Goal: Task Accomplishment & Management: Manage account settings

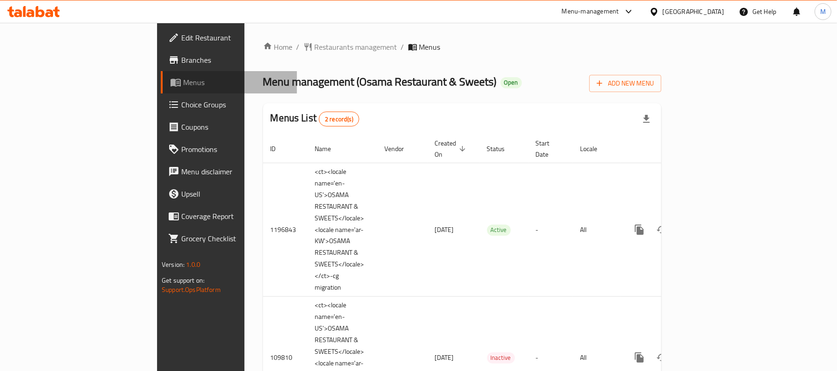
click at [183, 81] on span "Menus" at bounding box center [236, 82] width 106 height 11
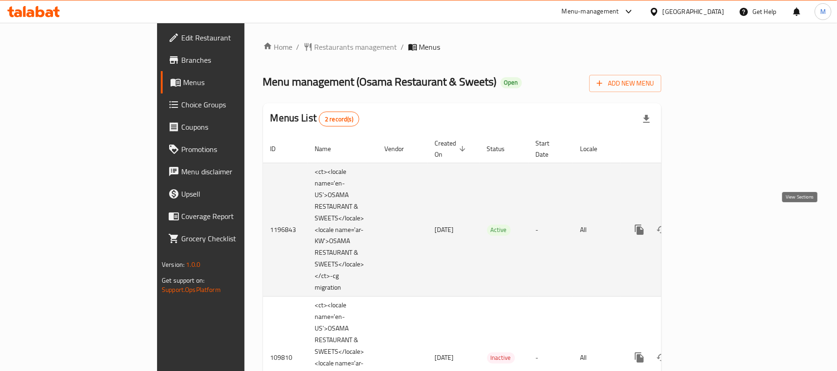
click at [712, 224] on icon "enhanced table" at bounding box center [706, 229] width 11 height 11
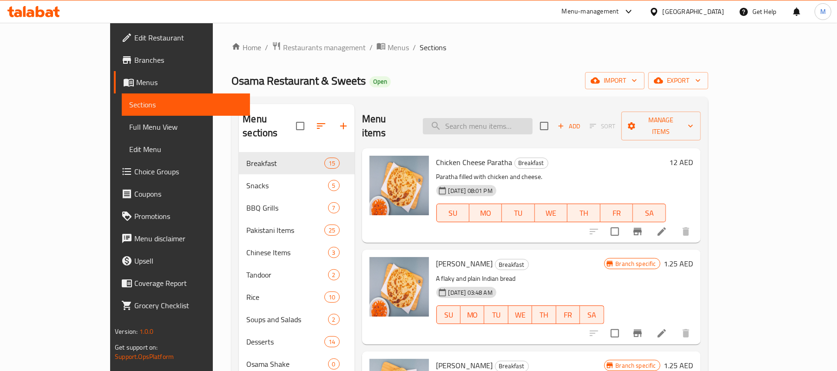
click at [520, 122] on input "search" at bounding box center [478, 126] width 110 height 16
paste input "[DEMOGRAPHIC_DATA][PERSON_NAME][DEMOGRAPHIC_DATA]"
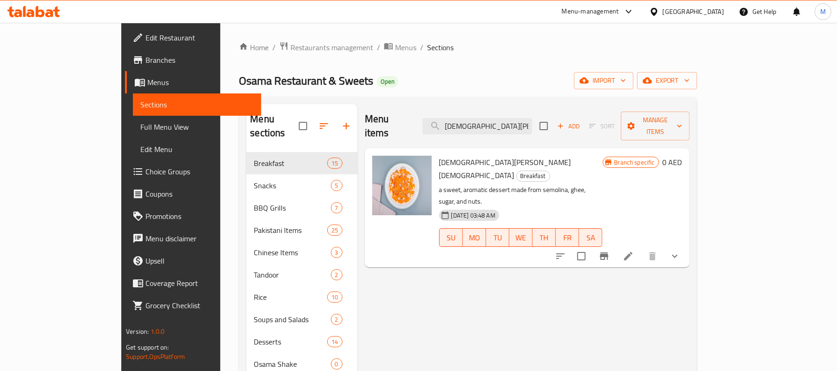
type input "[DEMOGRAPHIC_DATA][PERSON_NAME][DEMOGRAPHIC_DATA]"
click at [634, 250] on icon at bounding box center [628, 255] width 11 height 11
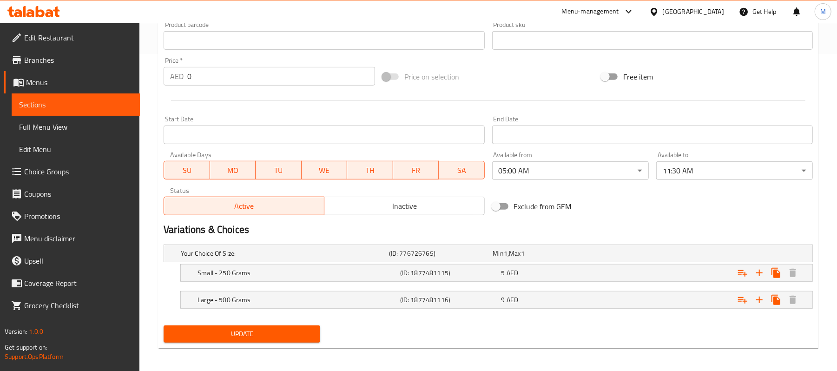
scroll to position [321, 0]
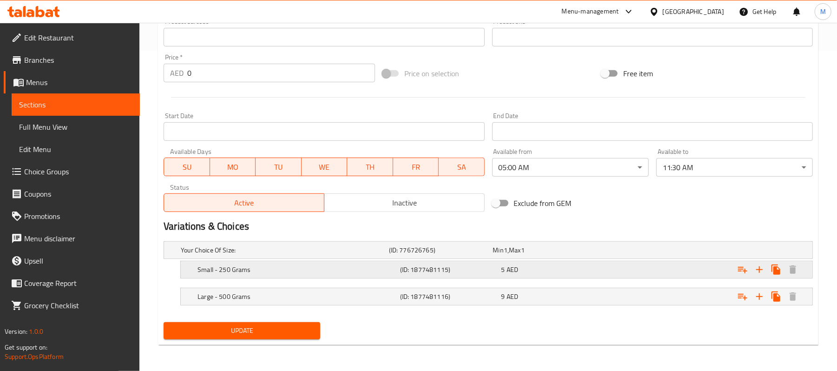
click at [375, 274] on div "Small - 250 Grams" at bounding box center [297, 269] width 203 height 13
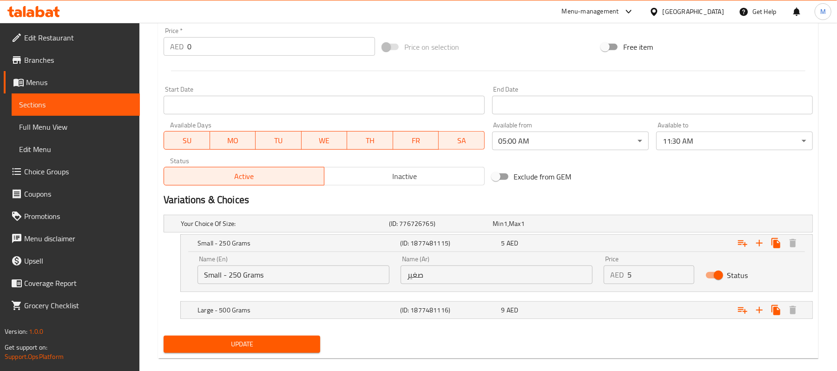
scroll to position [361, 0]
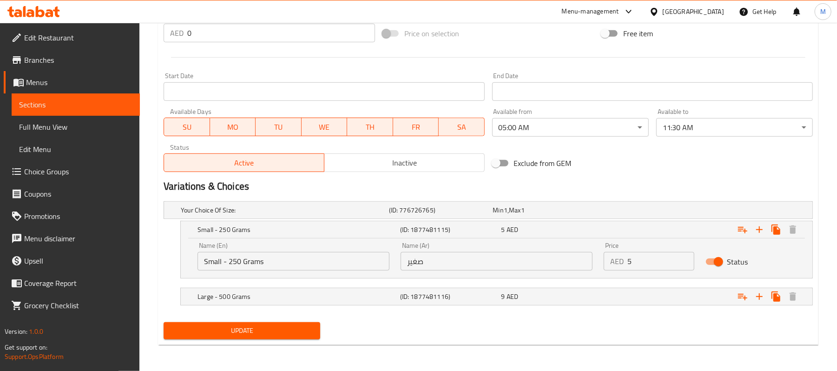
click at [495, 265] on input "صغير" at bounding box center [497, 261] width 192 height 19
type input "صغير 250 جرام"
click at [467, 300] on h5 "(ID: 1877481116)" at bounding box center [449, 296] width 98 height 9
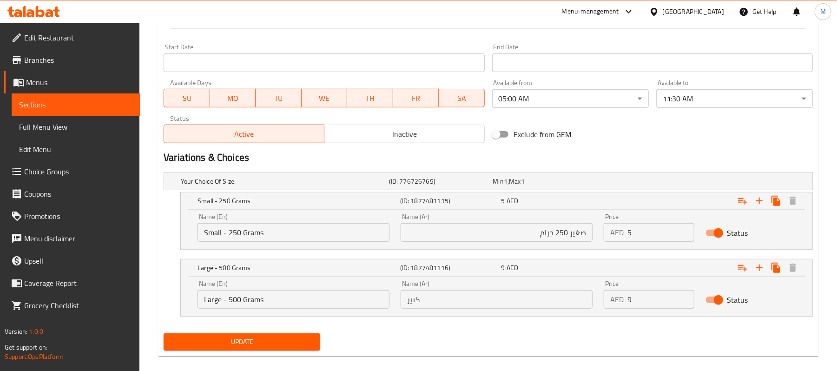
scroll to position [401, 0]
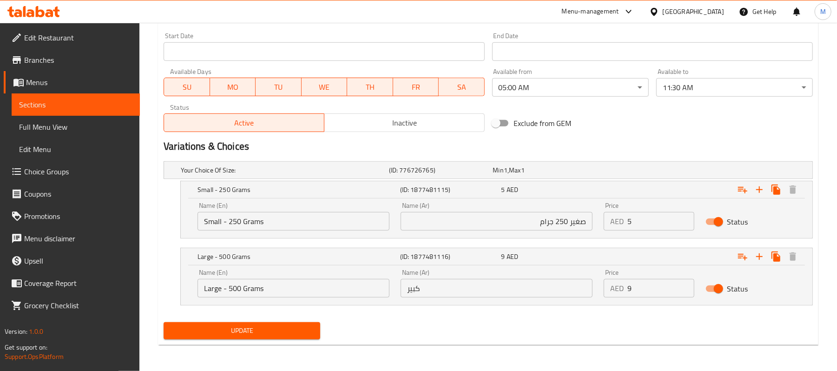
click at [508, 279] on input "كبير" at bounding box center [497, 288] width 192 height 19
type input "كبير 500 جرام"
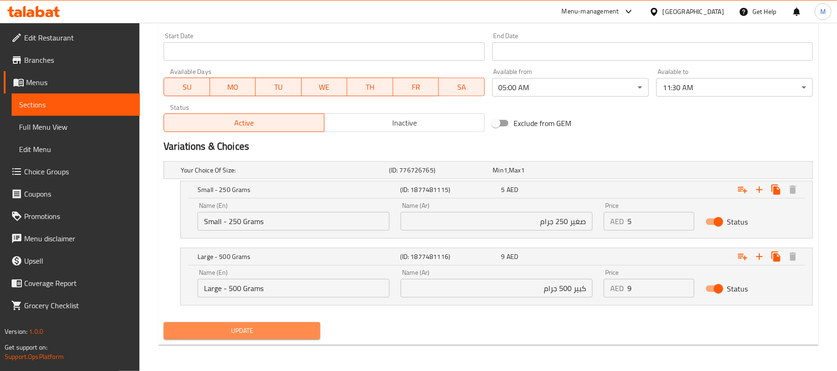
click at [211, 336] on span "Update" at bounding box center [242, 331] width 142 height 12
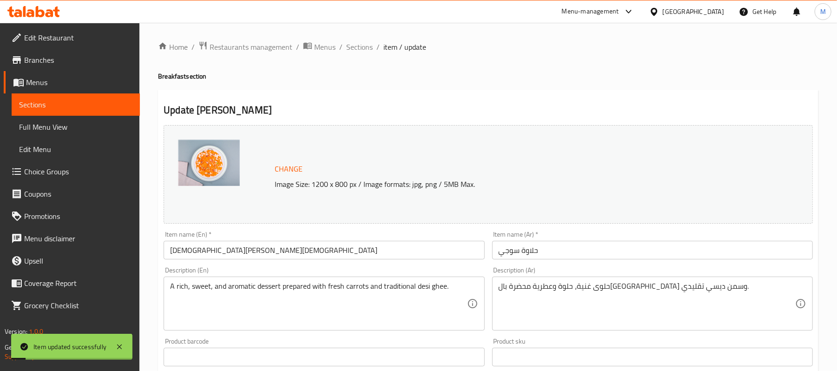
scroll to position [0, 0]
click at [245, 260] on input "[DEMOGRAPHIC_DATA][PERSON_NAME][DEMOGRAPHIC_DATA]" at bounding box center [324, 250] width 321 height 19
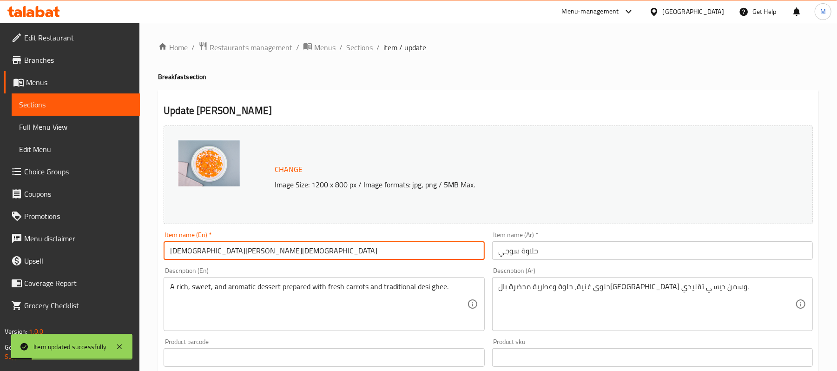
click at [245, 260] on input "[DEMOGRAPHIC_DATA][PERSON_NAME][DEMOGRAPHIC_DATA]" at bounding box center [324, 250] width 321 height 19
click at [364, 47] on span "Sections" at bounding box center [359, 47] width 26 height 11
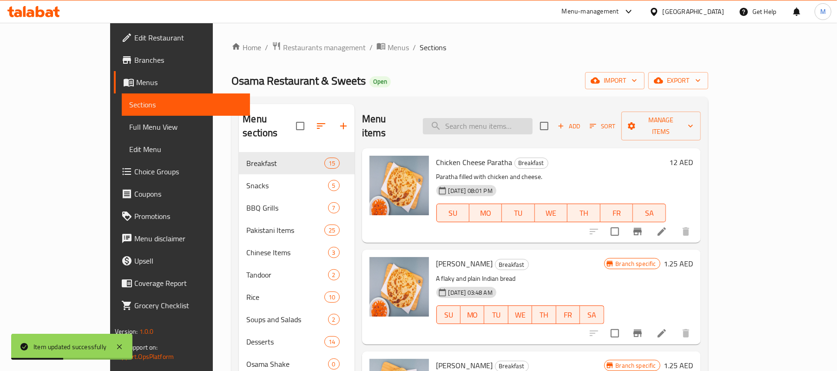
click at [495, 123] on input "search" at bounding box center [478, 126] width 110 height 16
click at [129, 122] on span "Full Menu View" at bounding box center [185, 126] width 113 height 11
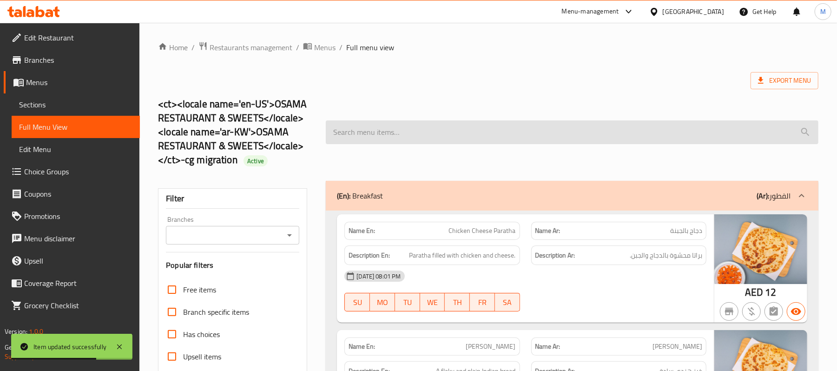
click at [564, 133] on input "search" at bounding box center [572, 132] width 493 height 24
paste input "[DEMOGRAPHIC_DATA][PERSON_NAME][DEMOGRAPHIC_DATA]"
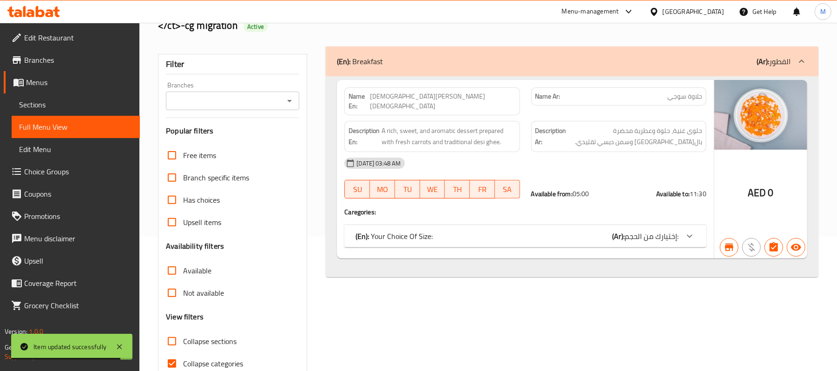
scroll to position [142, 0]
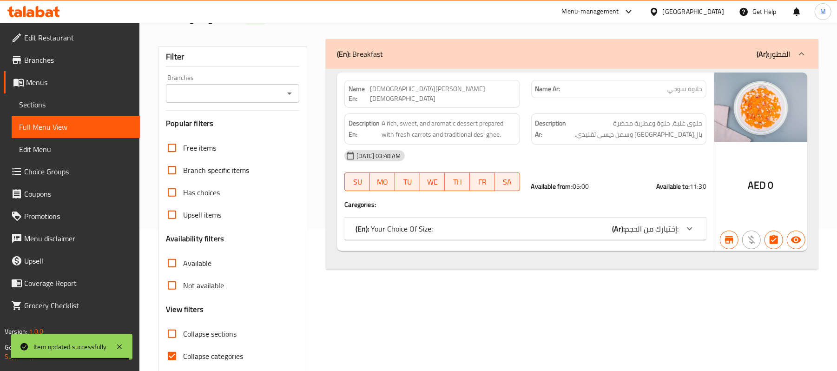
type input "[DEMOGRAPHIC_DATA][PERSON_NAME][DEMOGRAPHIC_DATA]"
click at [695, 224] on icon at bounding box center [689, 228] width 11 height 11
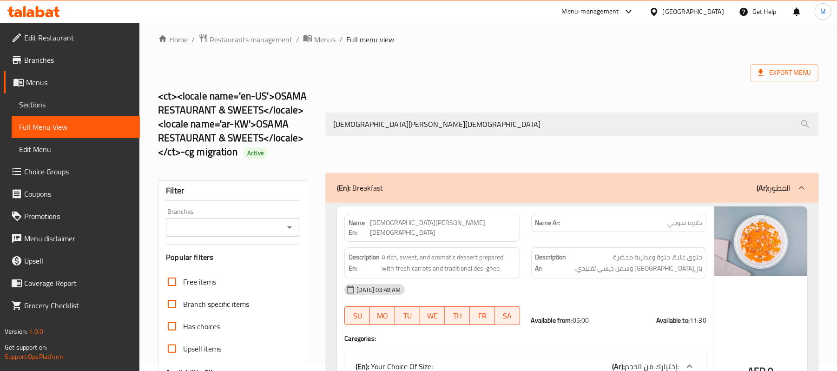
scroll to position [0, 0]
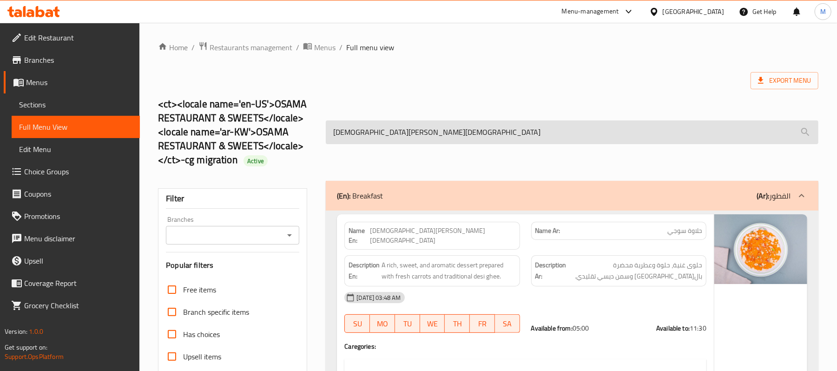
click at [367, 132] on input "[DEMOGRAPHIC_DATA][PERSON_NAME][DEMOGRAPHIC_DATA]" at bounding box center [572, 132] width 493 height 24
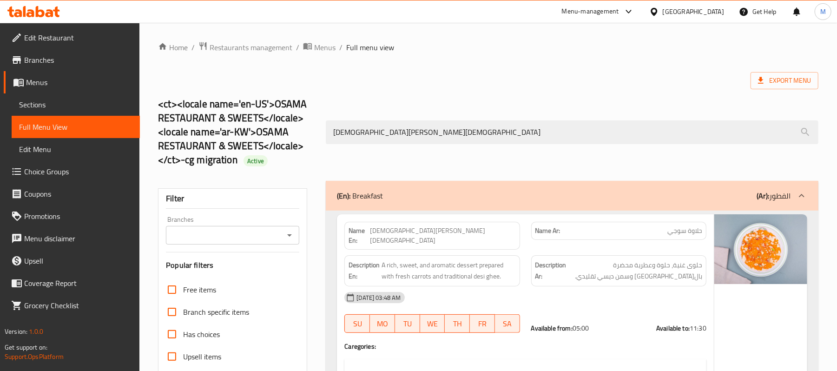
click at [44, 77] on span "Menus" at bounding box center [79, 82] width 106 height 11
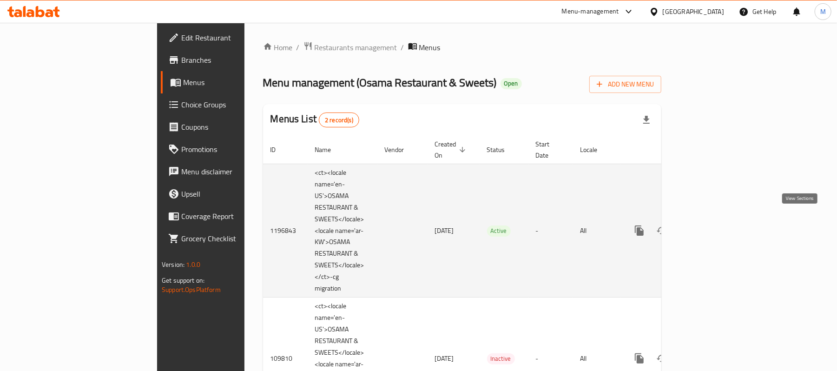
click at [718, 219] on link "enhanced table" at bounding box center [706, 230] width 22 height 22
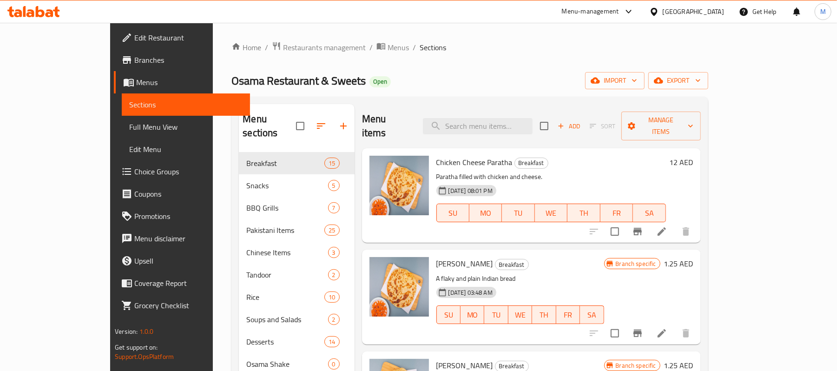
click at [524, 131] on div "Menu items Add Sort Manage items" at bounding box center [531, 126] width 339 height 44
click at [523, 123] on input "search" at bounding box center [478, 126] width 110 height 16
paste input "[DEMOGRAPHIC_DATA][PERSON_NAME][DEMOGRAPHIC_DATA]"
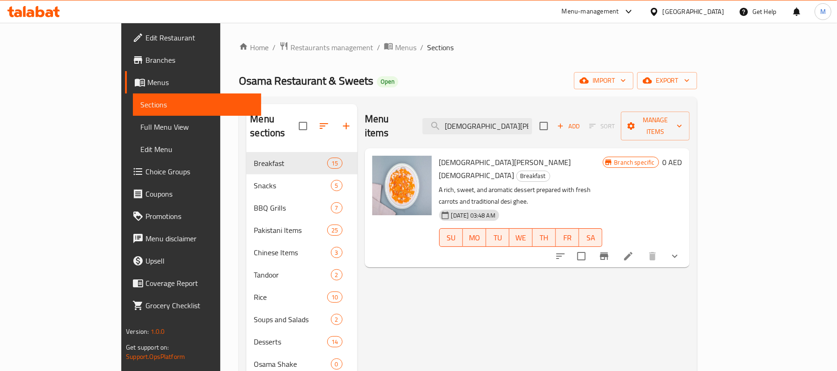
type input "[DEMOGRAPHIC_DATA][PERSON_NAME][DEMOGRAPHIC_DATA]"
click at [632, 252] on icon at bounding box center [628, 256] width 8 height 8
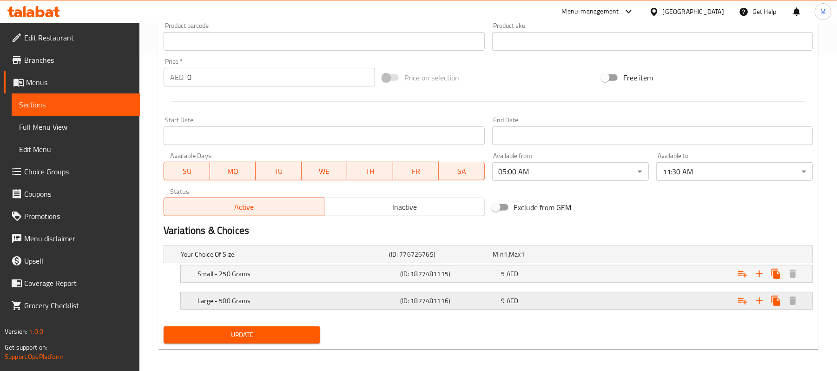
scroll to position [321, 0]
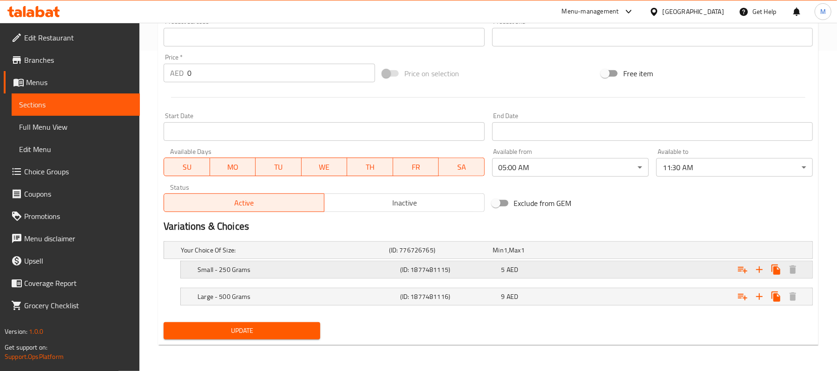
click at [280, 264] on div "Small - 250 Grams" at bounding box center [297, 269] width 203 height 13
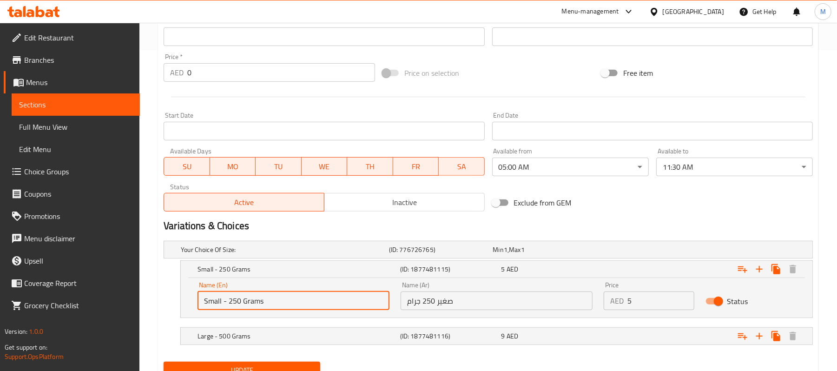
click at [230, 305] on input "Small - 250 Grams" at bounding box center [294, 300] width 192 height 19
type input "Small 250 Grams"
click at [264, 333] on h5 "Large - 500 Grams" at bounding box center [297, 335] width 199 height 9
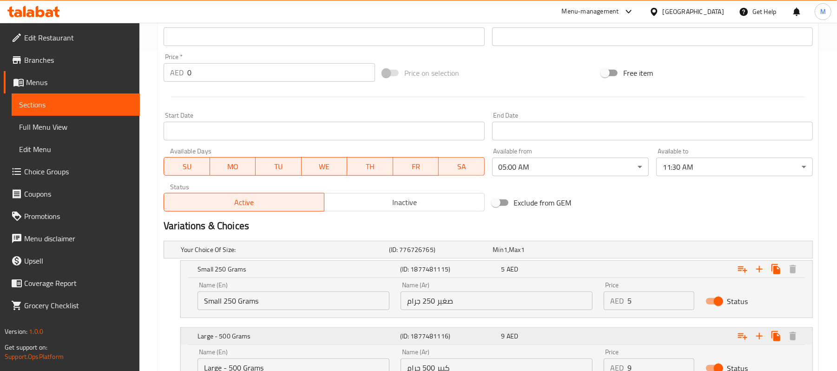
scroll to position [383, 0]
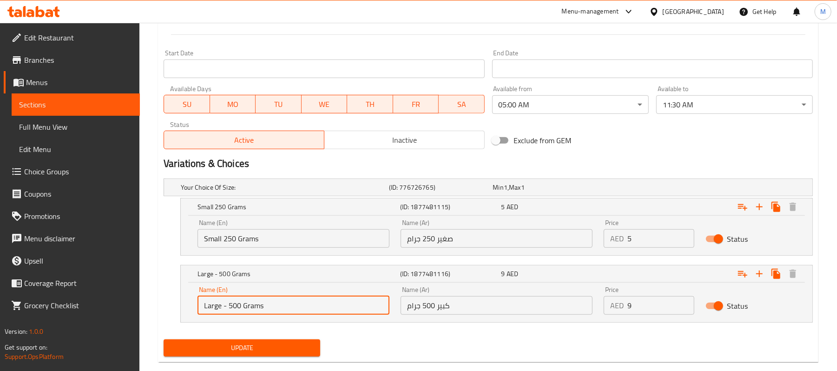
click at [229, 306] on input "Large - 500 Grams" at bounding box center [294, 305] width 192 height 19
type input "Large 500 Grams"
click at [244, 344] on span "Update" at bounding box center [242, 348] width 142 height 12
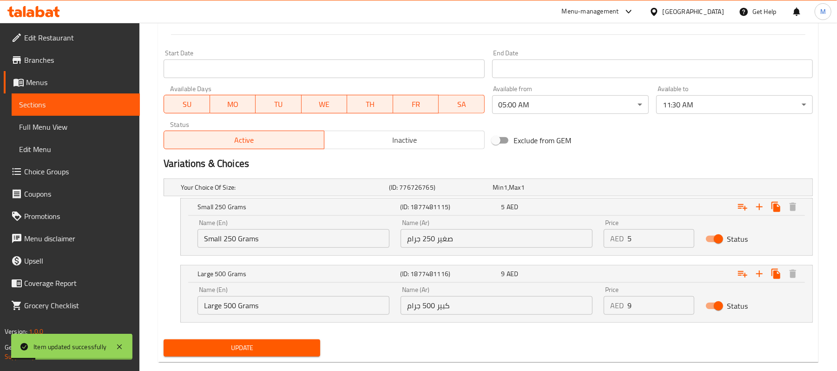
scroll to position [197, 0]
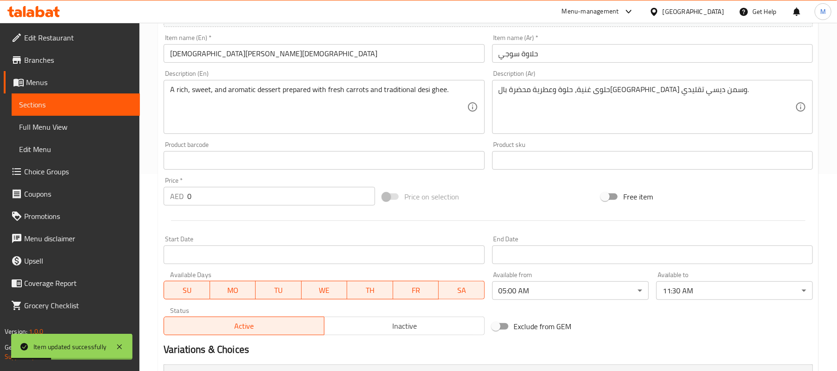
click at [32, 125] on span "Full Menu View" at bounding box center [75, 126] width 113 height 11
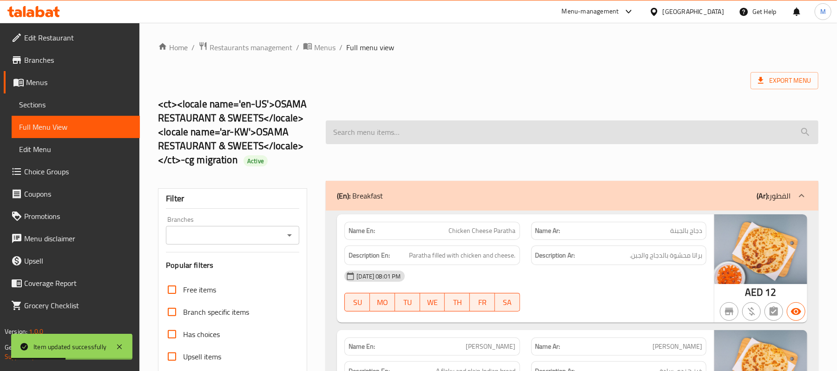
click at [458, 127] on input "search" at bounding box center [572, 132] width 493 height 24
paste input "[DEMOGRAPHIC_DATA][PERSON_NAME][DEMOGRAPHIC_DATA]"
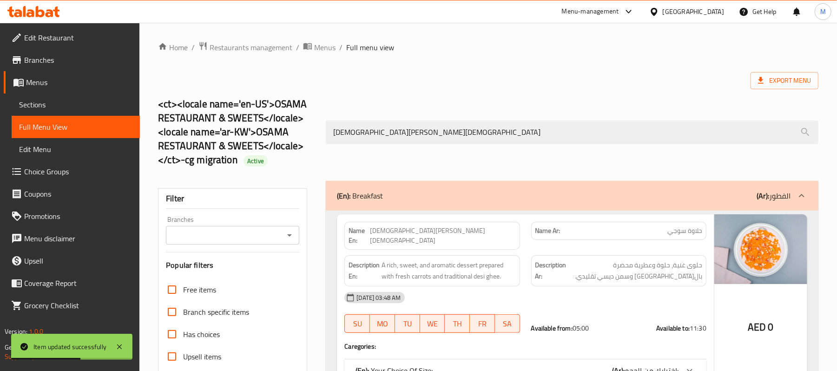
scroll to position [180, 0]
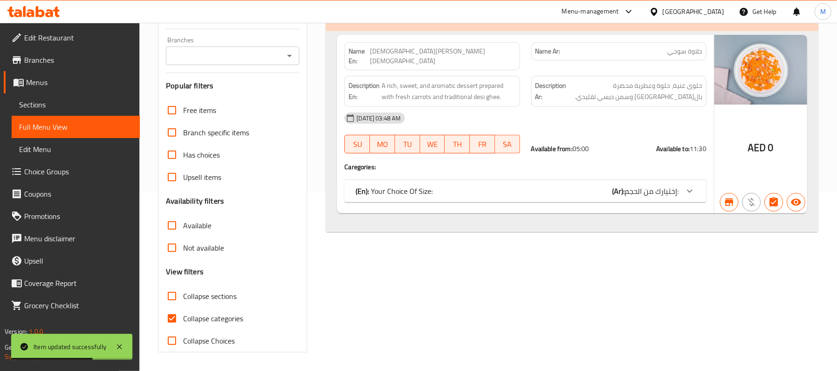
type input "[DEMOGRAPHIC_DATA][PERSON_NAME][DEMOGRAPHIC_DATA]"
click at [696, 180] on div at bounding box center [689, 191] width 22 height 22
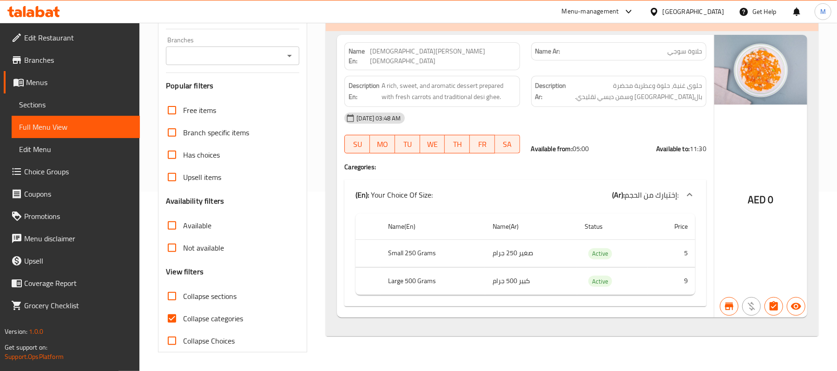
scroll to position [0, 0]
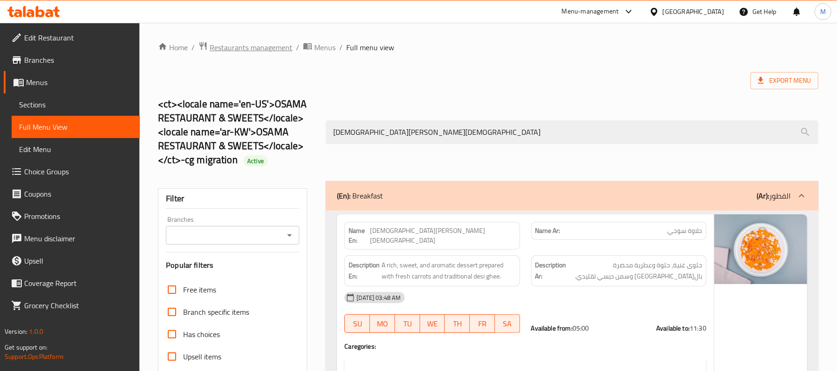
click at [270, 51] on span "Restaurants management" at bounding box center [251, 47] width 83 height 11
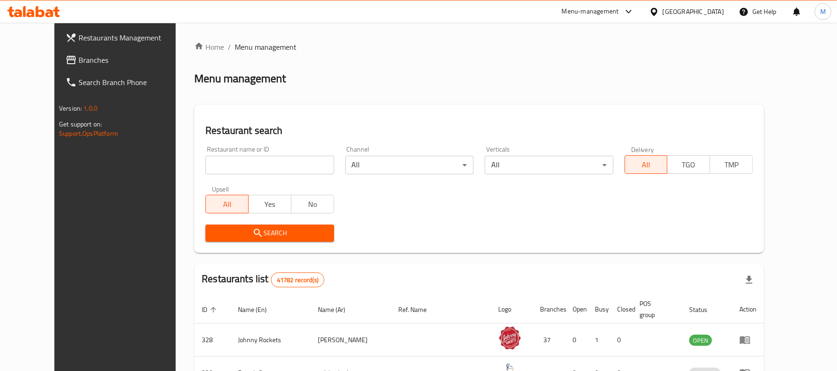
click at [79, 59] on span "Branches" at bounding box center [133, 59] width 108 height 11
